Goal: Complete application form

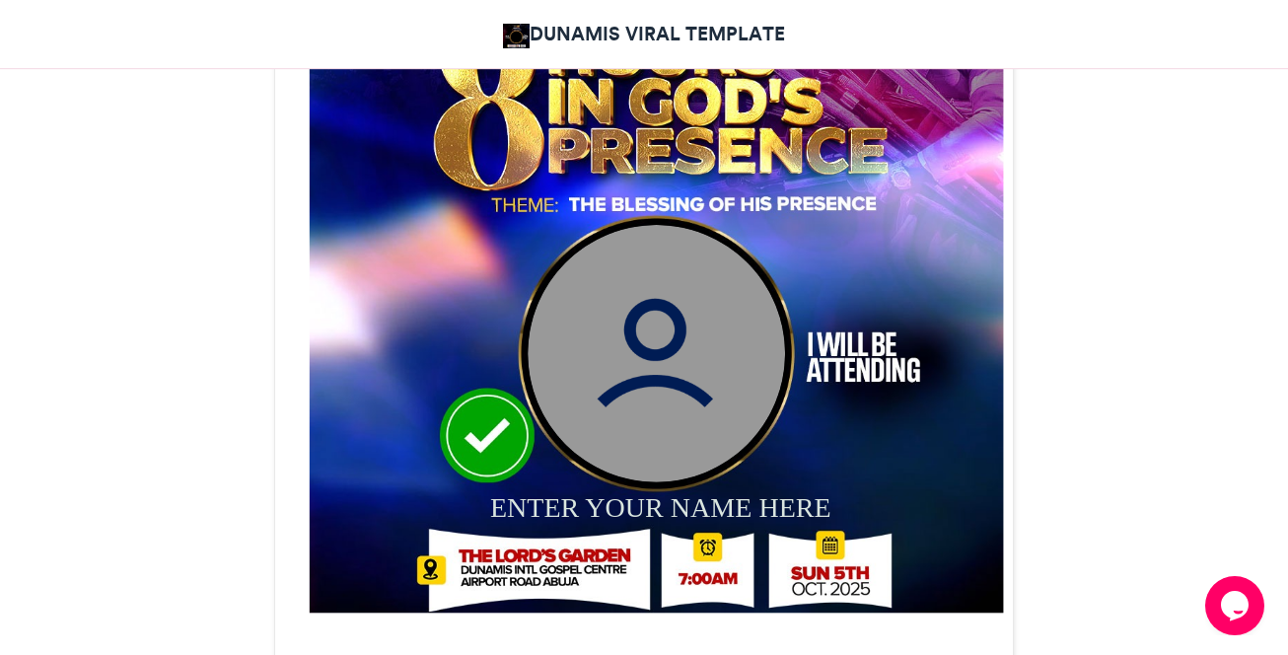
scroll to position [887, 0]
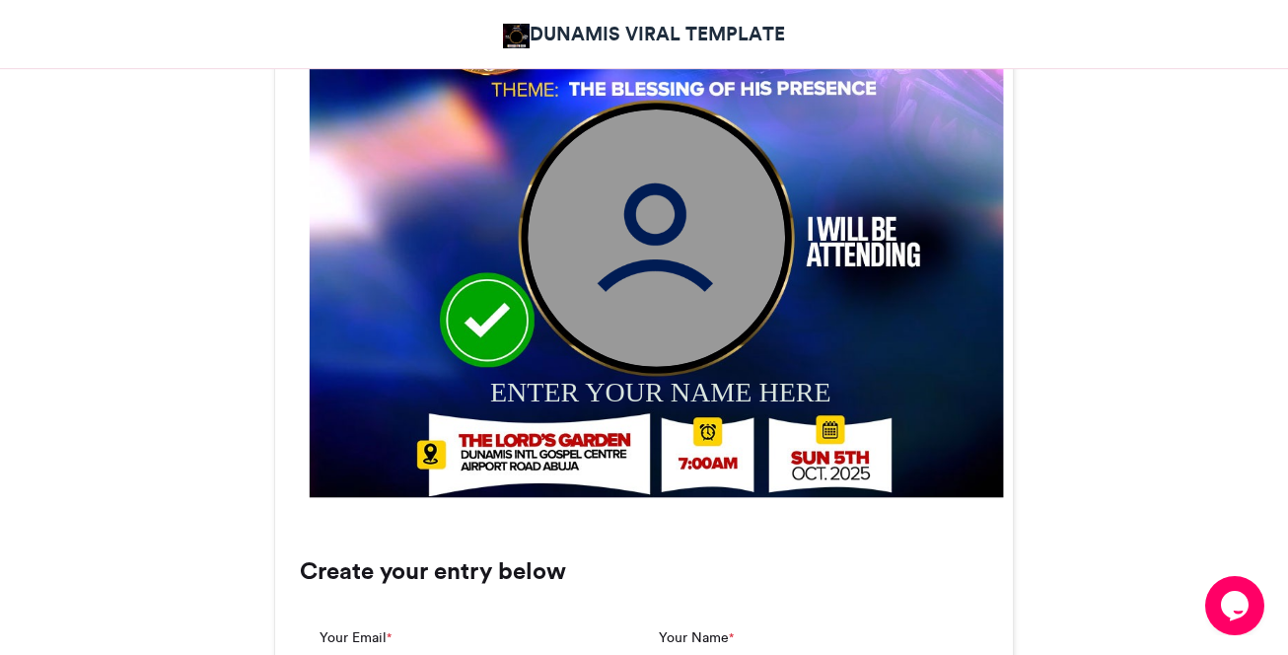
click at [655, 260] on img at bounding box center [656, 236] width 257 height 257
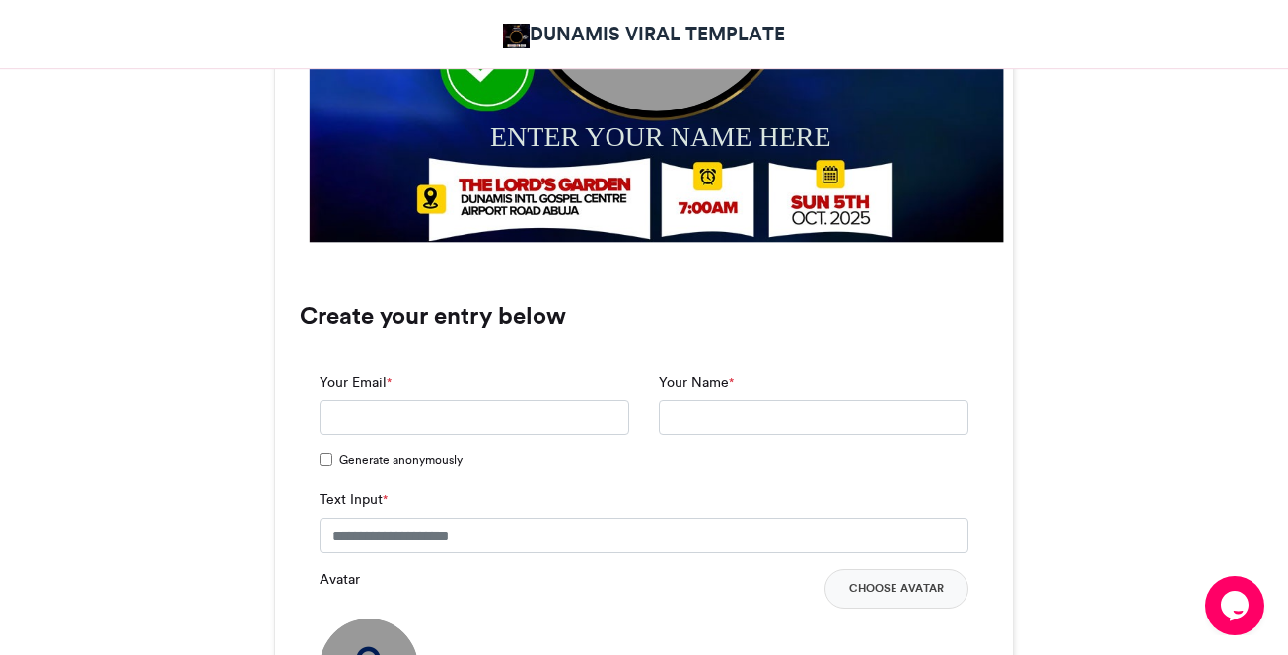
scroll to position [1183, 0]
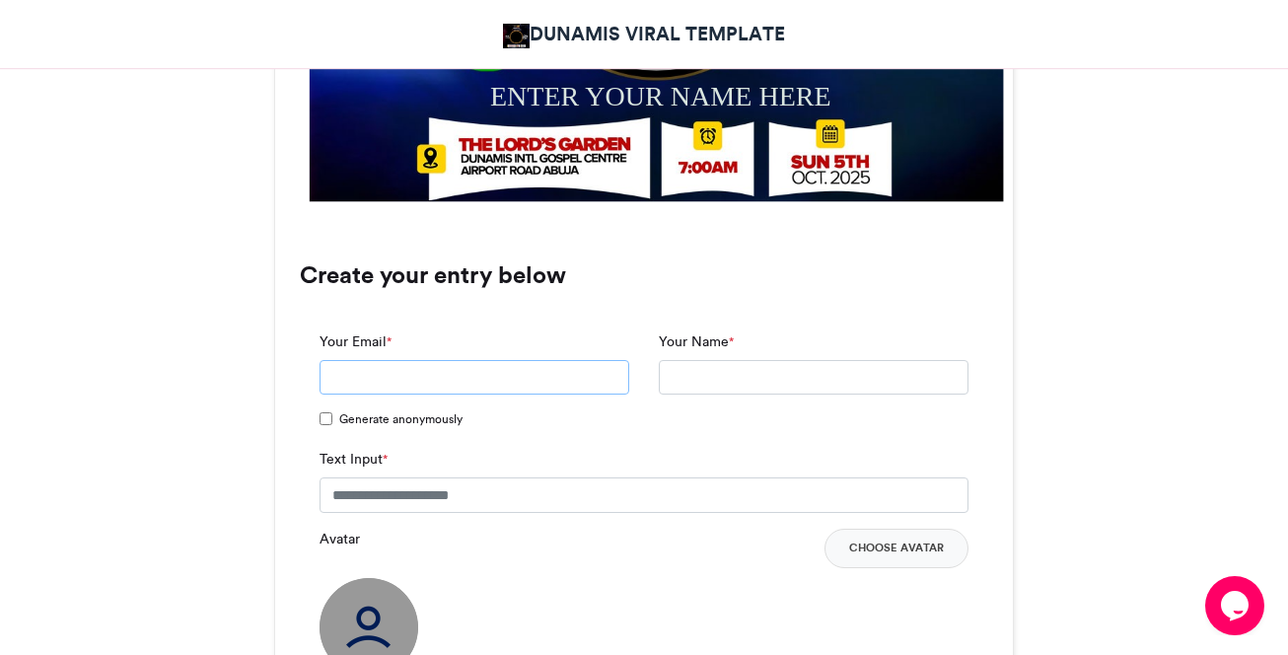
click at [505, 378] on input "Your Email *" at bounding box center [474, 377] width 310 height 35
click at [423, 372] on input "**********" at bounding box center [474, 377] width 310 height 35
drag, startPoint x: 425, startPoint y: 367, endPoint x: 573, endPoint y: 459, distance: 174.5
type input "**********"
drag, startPoint x: 573, startPoint y: 459, endPoint x: 550, endPoint y: 427, distance: 39.7
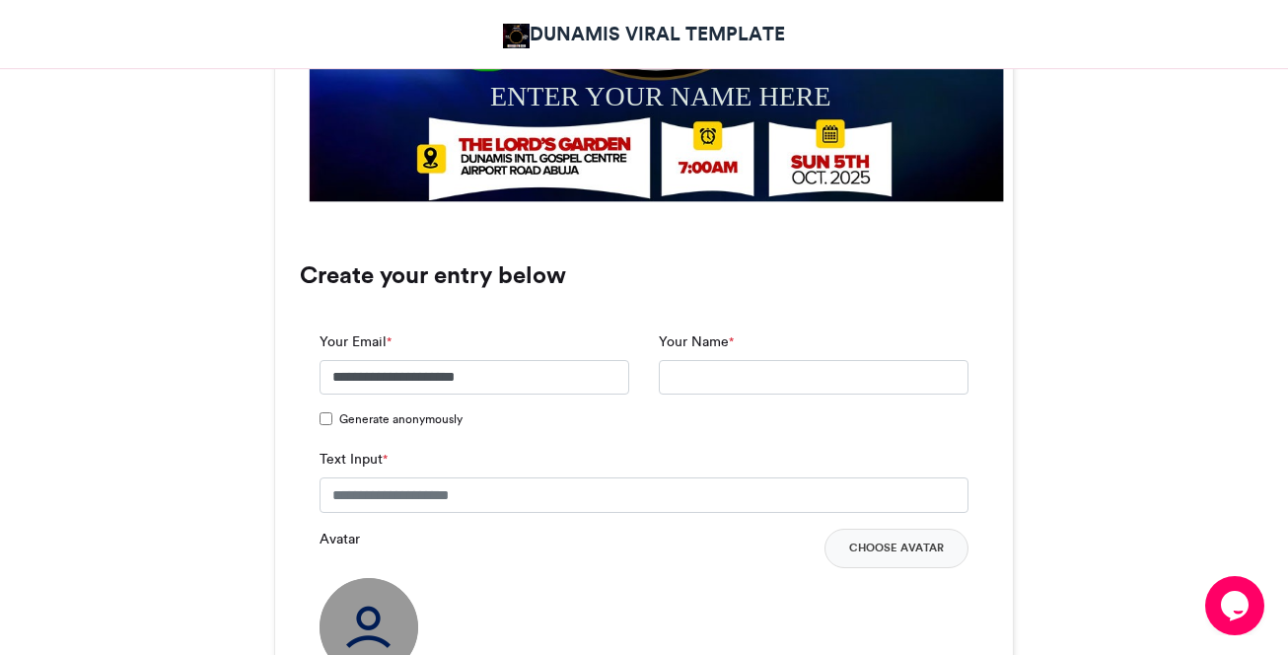
click at [333, 422] on label "Generate anonymously" at bounding box center [389, 420] width 140 height 21
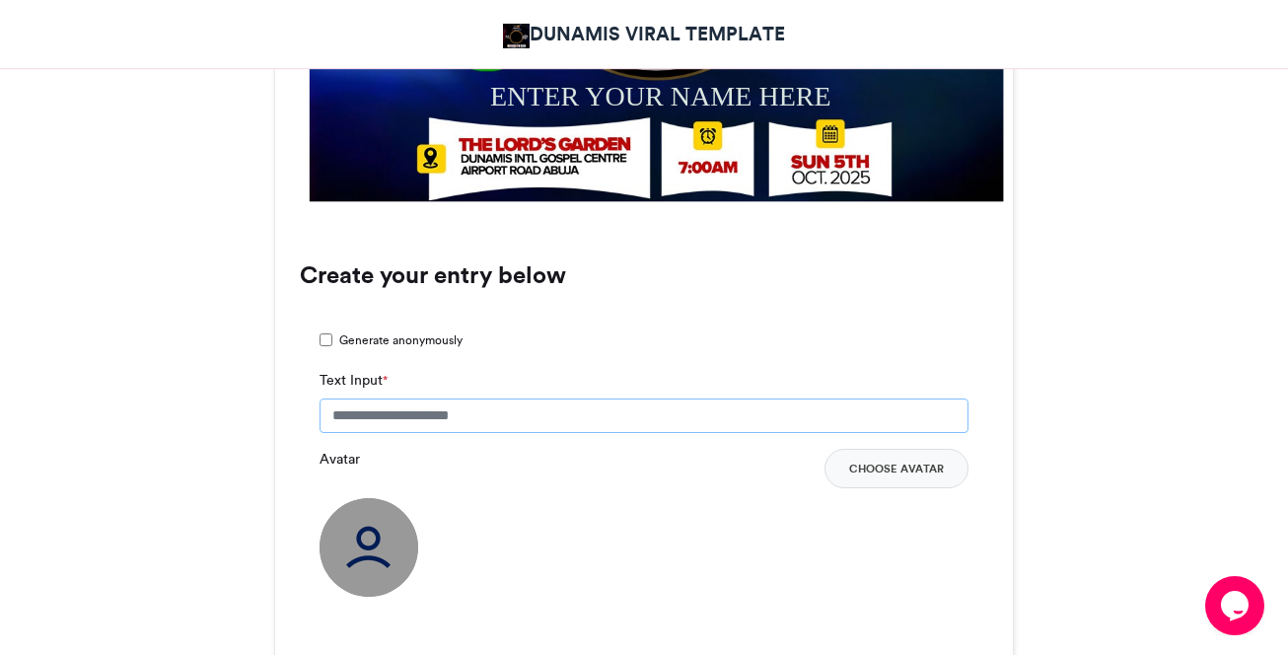
click at [348, 414] on input "Text Input *" at bounding box center [643, 415] width 649 height 35
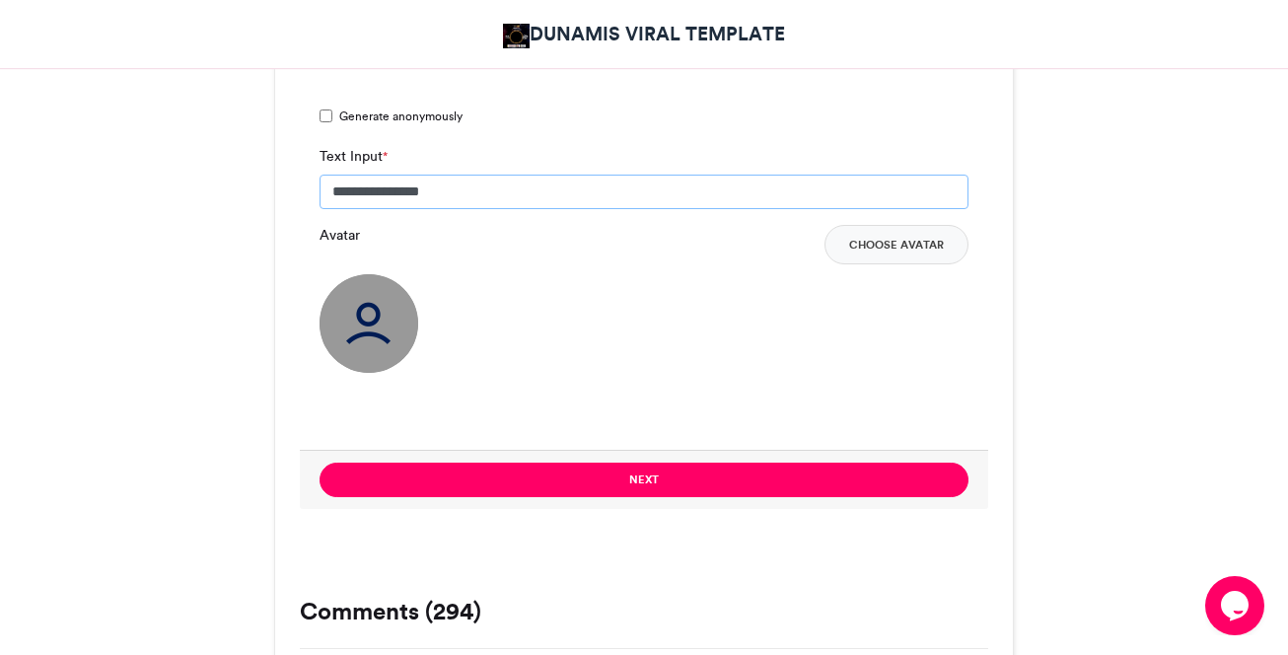
scroll to position [1380, 0]
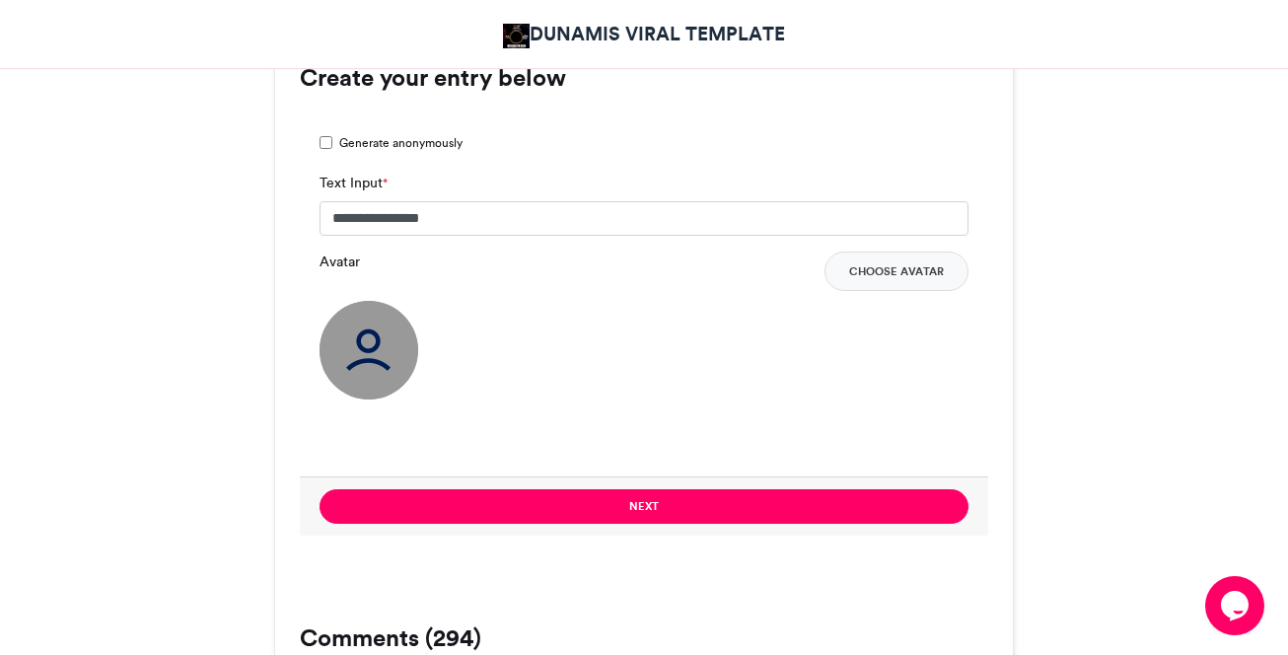
drag, startPoint x: 336, startPoint y: 401, endPoint x: 658, endPoint y: 376, distance: 322.5
click at [612, 380] on div "Avatar Choose Avatar" at bounding box center [643, 325] width 649 height 148
drag, startPoint x: 659, startPoint y: 375, endPoint x: 381, endPoint y: 369, distance: 278.1
click at [381, 369] on img at bounding box center [368, 350] width 99 height 99
click at [381, 368] on img at bounding box center [368, 350] width 99 height 99
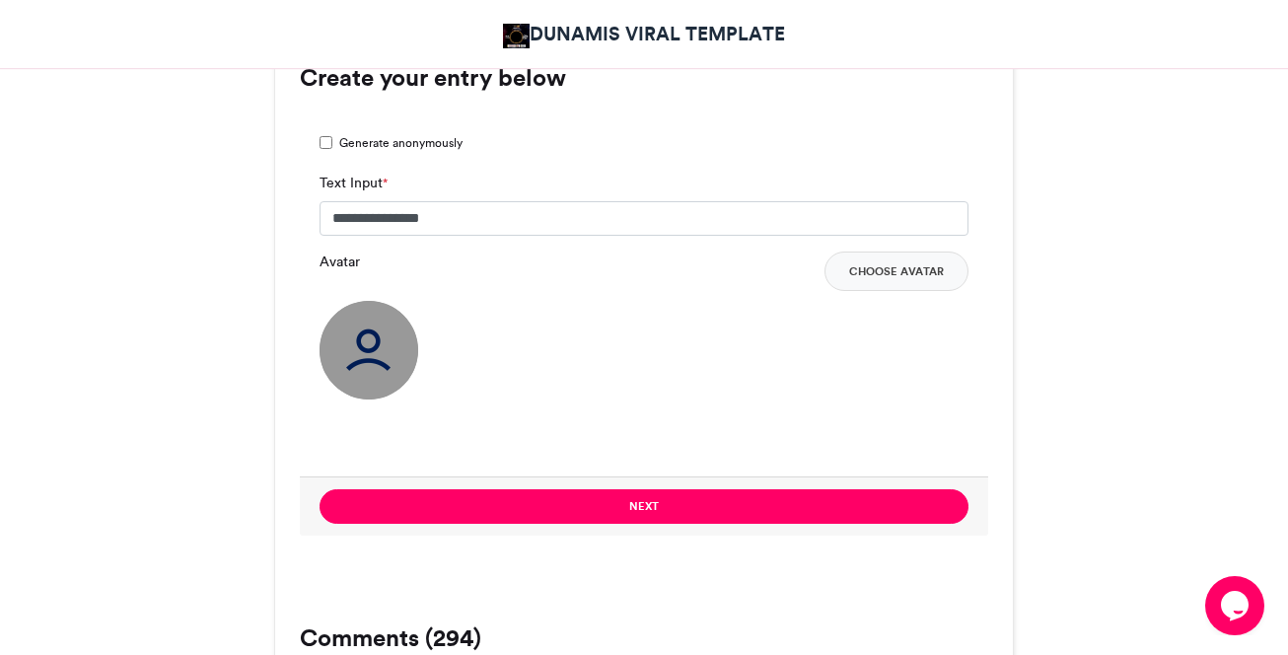
click at [381, 368] on img at bounding box center [368, 350] width 99 height 99
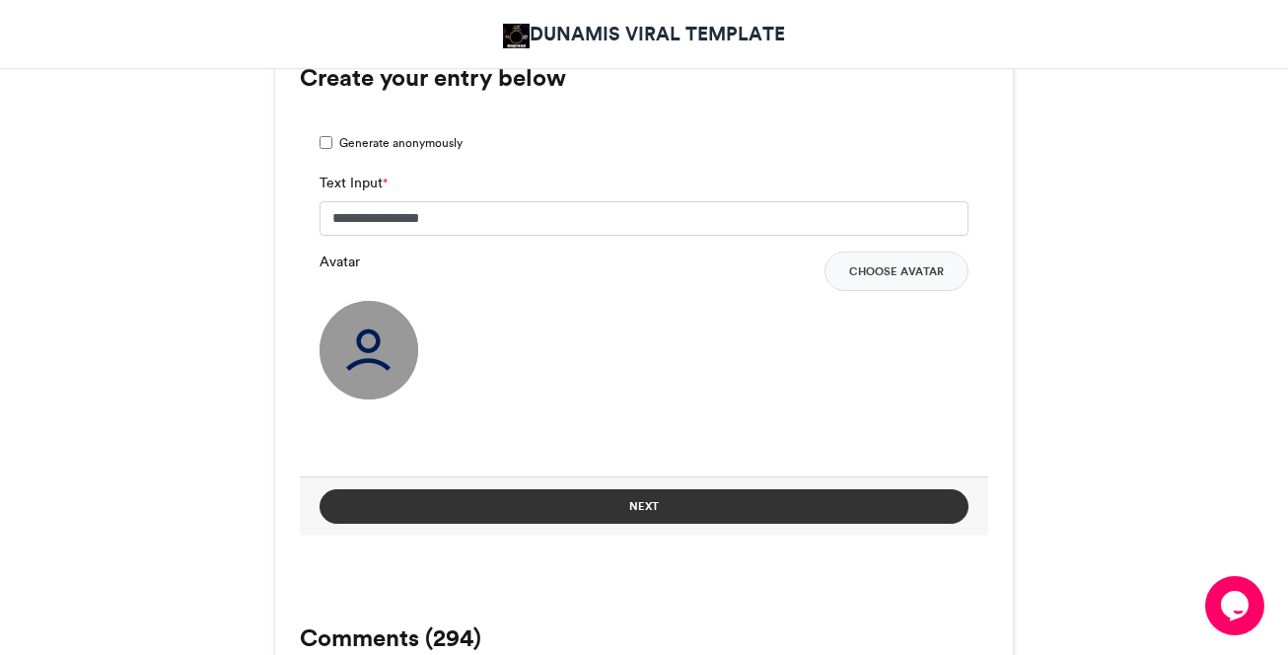
click at [560, 468] on button "Next" at bounding box center [643, 506] width 649 height 35
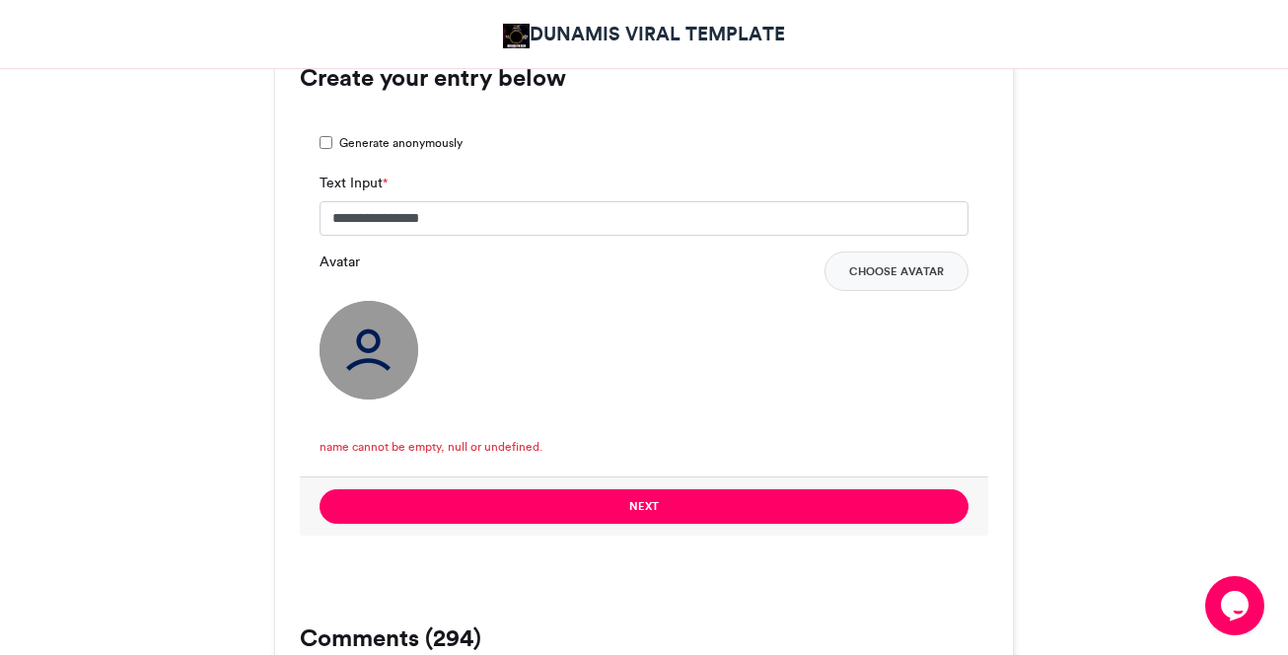
drag, startPoint x: 511, startPoint y: 448, endPoint x: 526, endPoint y: 201, distance: 247.0
click at [526, 201] on input "**********" at bounding box center [643, 218] width 649 height 35
drag, startPoint x: 611, startPoint y: 384, endPoint x: 621, endPoint y: 418, distance: 35.9
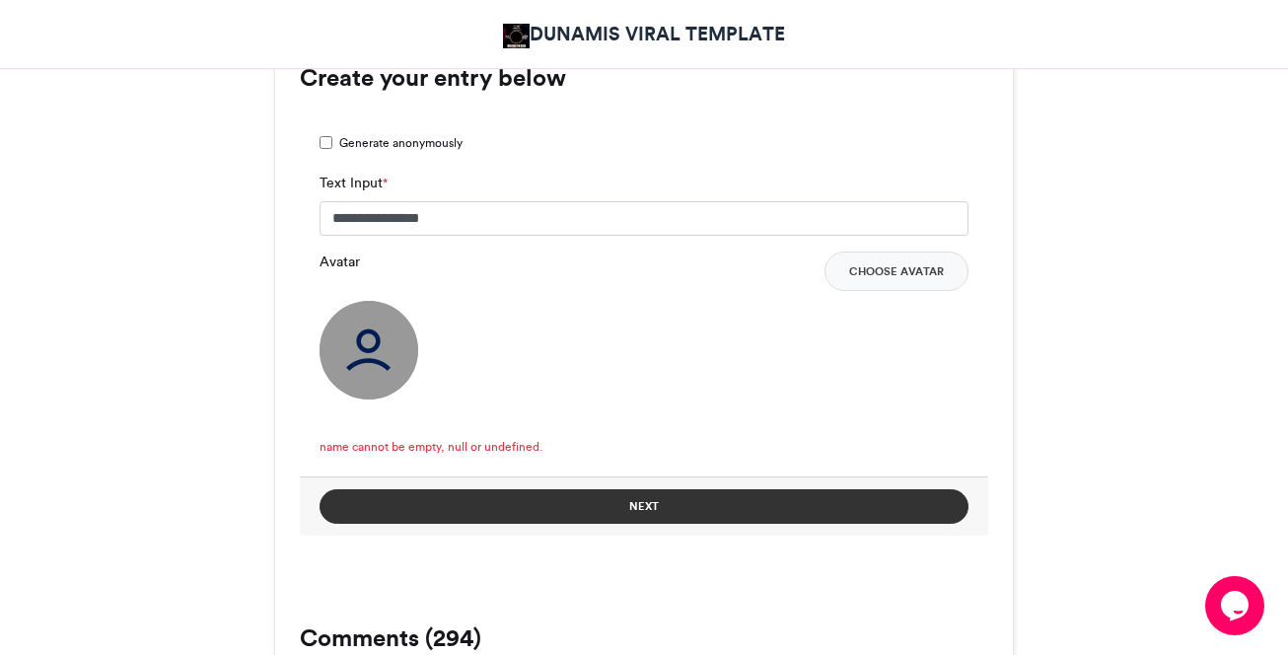
drag, startPoint x: 621, startPoint y: 418, endPoint x: 573, endPoint y: 517, distance: 109.8
click at [573, 468] on button "Next" at bounding box center [643, 506] width 649 height 35
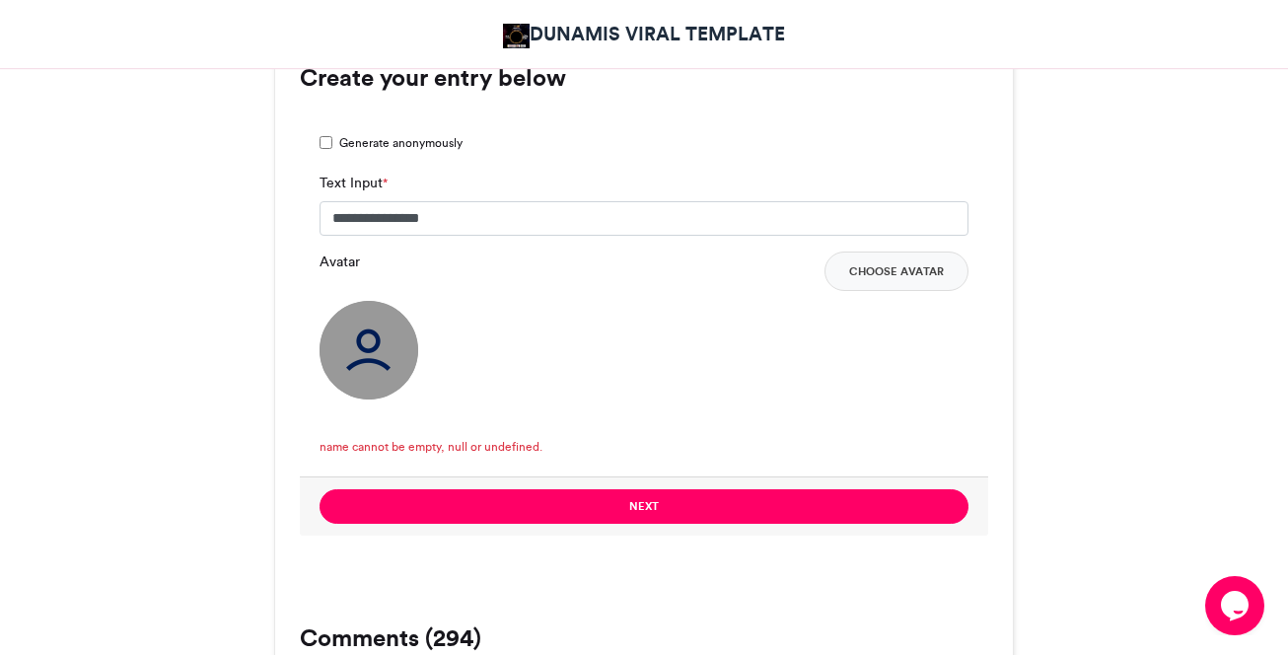
click at [533, 448] on span "name cannot be empty, null or undefined." at bounding box center [430, 447] width 223 height 18
click at [496, 224] on input "**********" at bounding box center [643, 218] width 649 height 35
type input "*"
type input "*******"
click at [319, 468] on button "Next" at bounding box center [643, 506] width 649 height 35
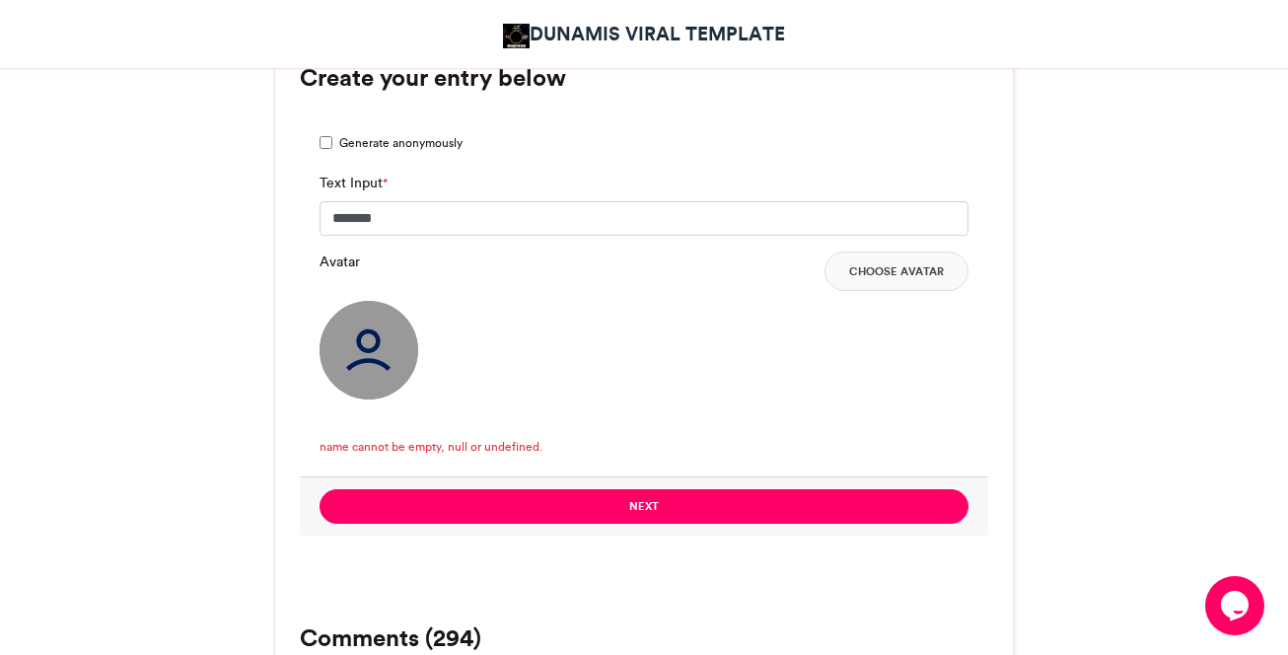
click at [344, 338] on img at bounding box center [368, 350] width 99 height 99
click at [345, 338] on img at bounding box center [368, 350] width 99 height 99
click at [911, 262] on button "Choose Avatar" at bounding box center [896, 270] width 144 height 39
